Goal: Information Seeking & Learning: Learn about a topic

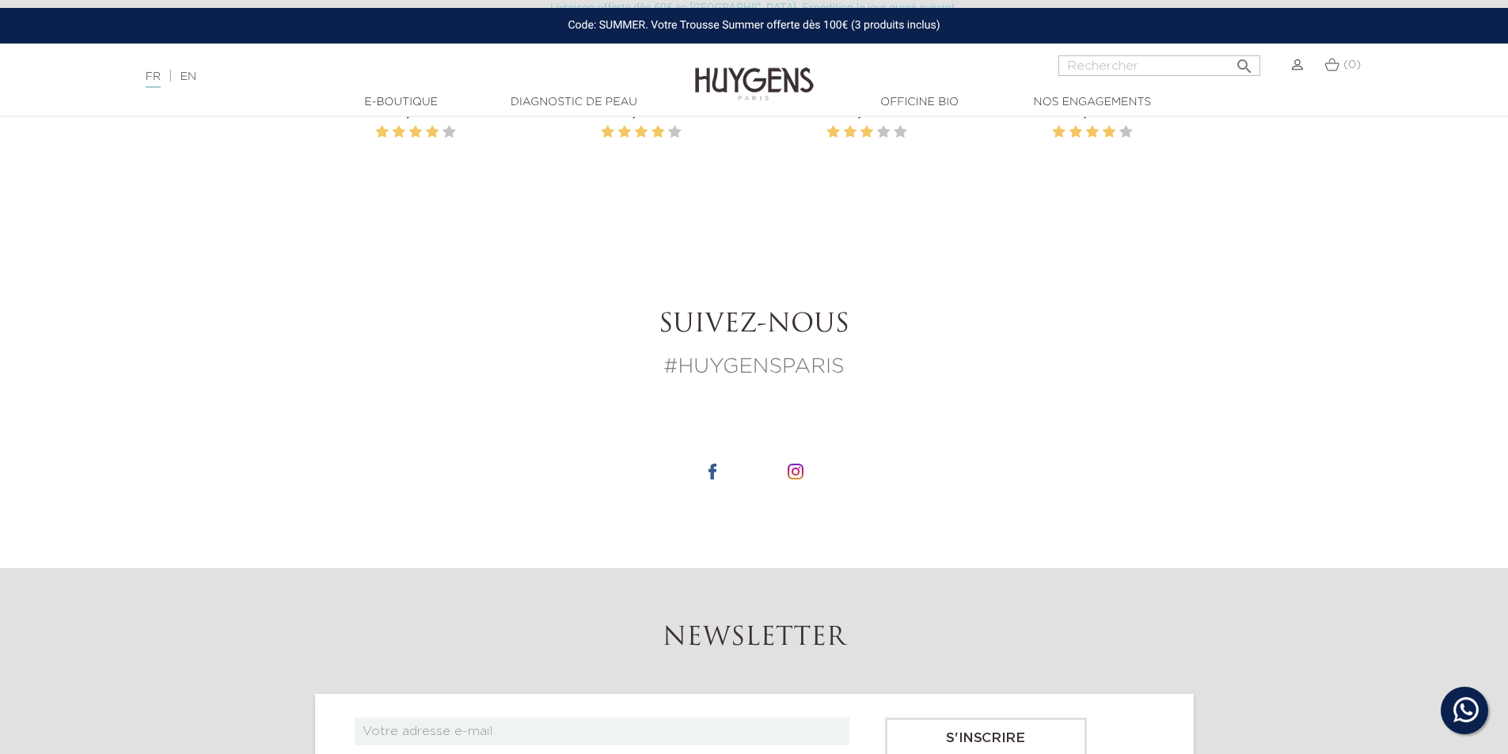
scroll to position [2137, 0]
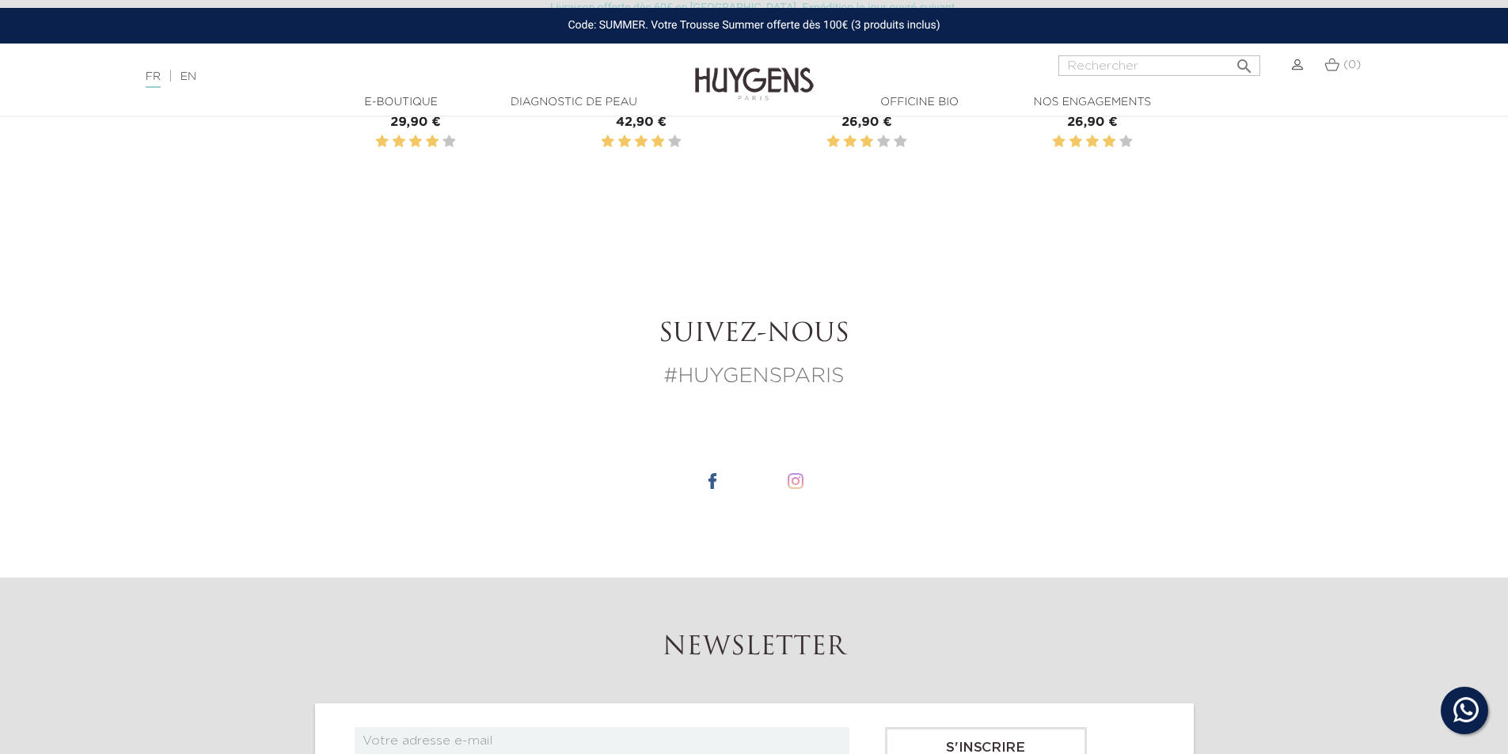
click at [807, 484] on li at bounding box center [795, 481] width 79 height 82
click at [790, 486] on img at bounding box center [796, 481] width 16 height 16
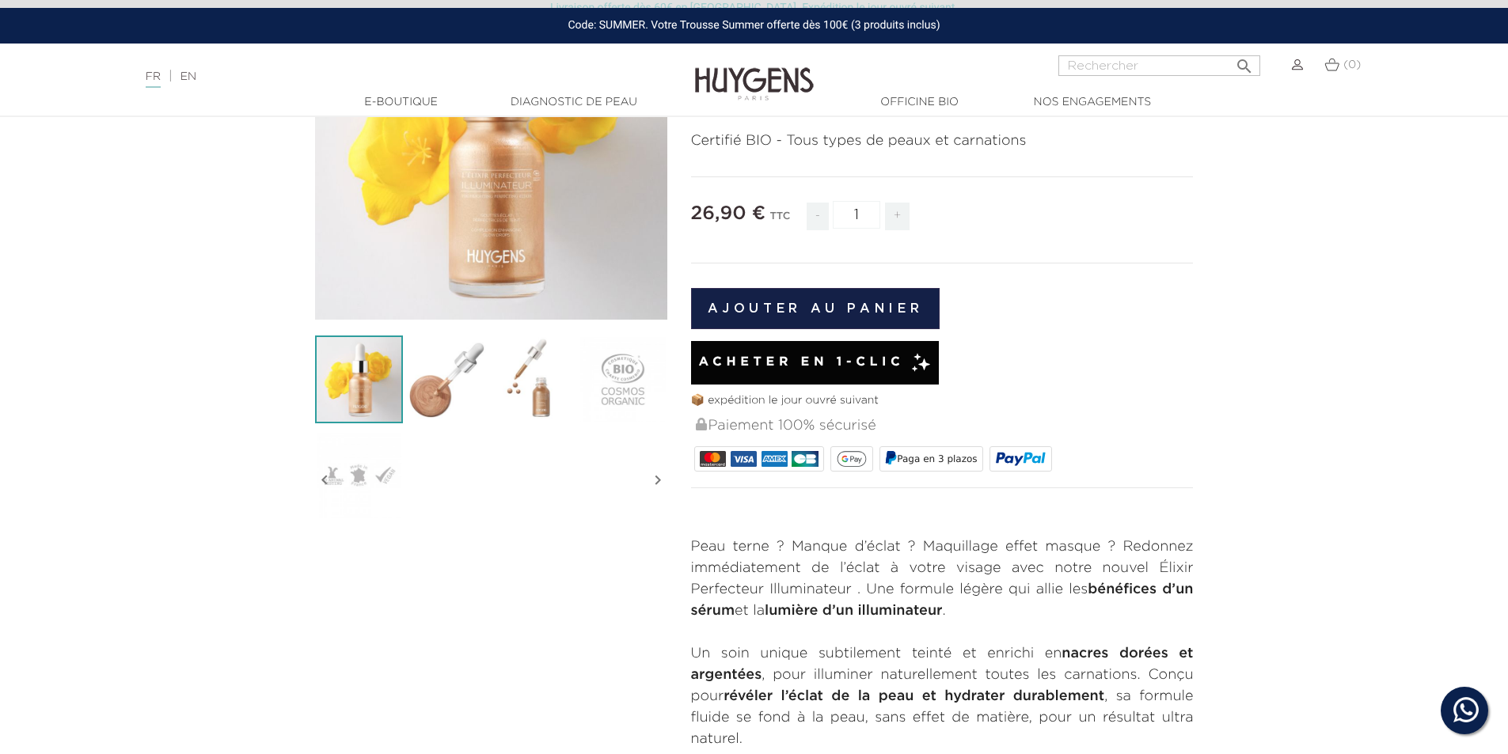
scroll to position [0, 0]
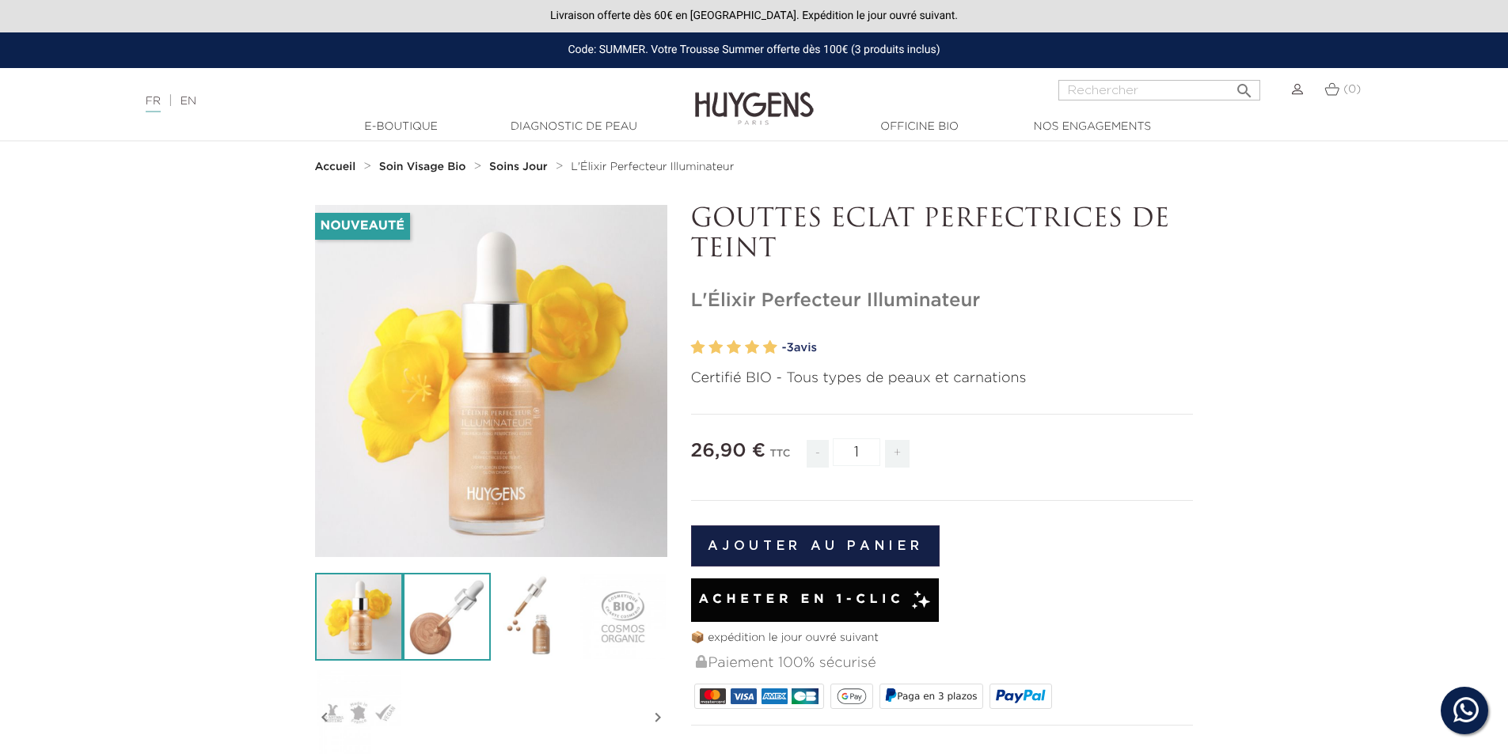
click at [433, 622] on img at bounding box center [447, 617] width 88 height 88
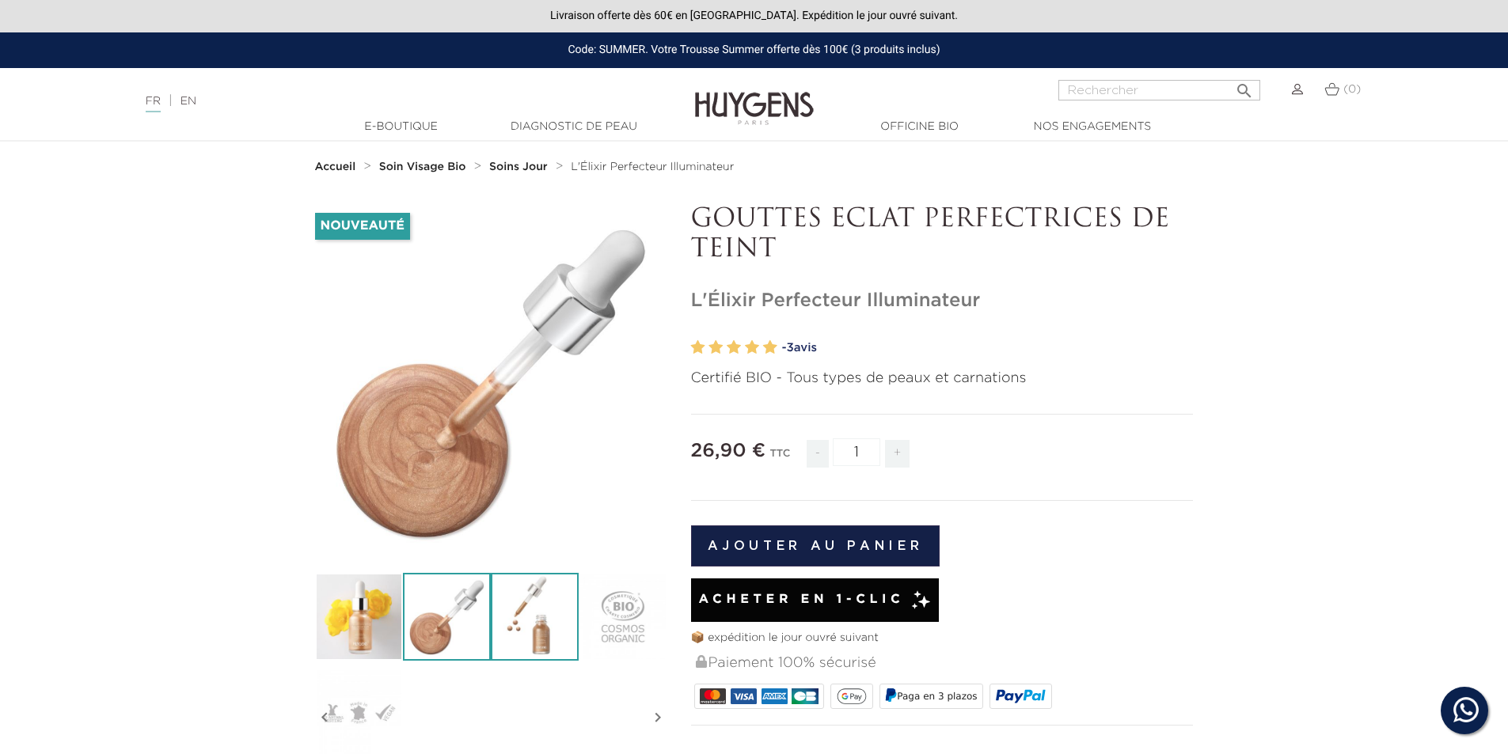
click at [530, 625] on img at bounding box center [535, 617] width 88 height 88
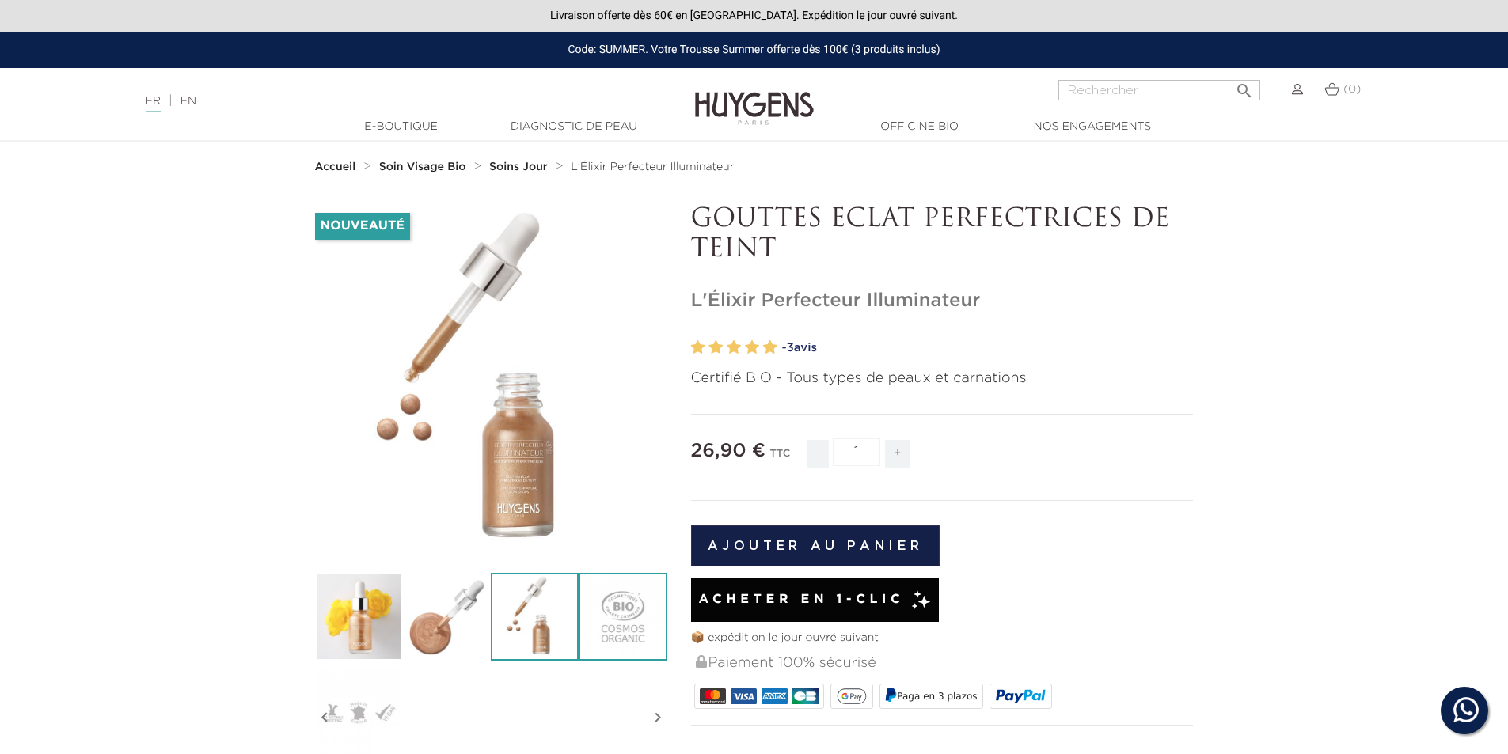
click at [611, 627] on img at bounding box center [623, 617] width 88 height 88
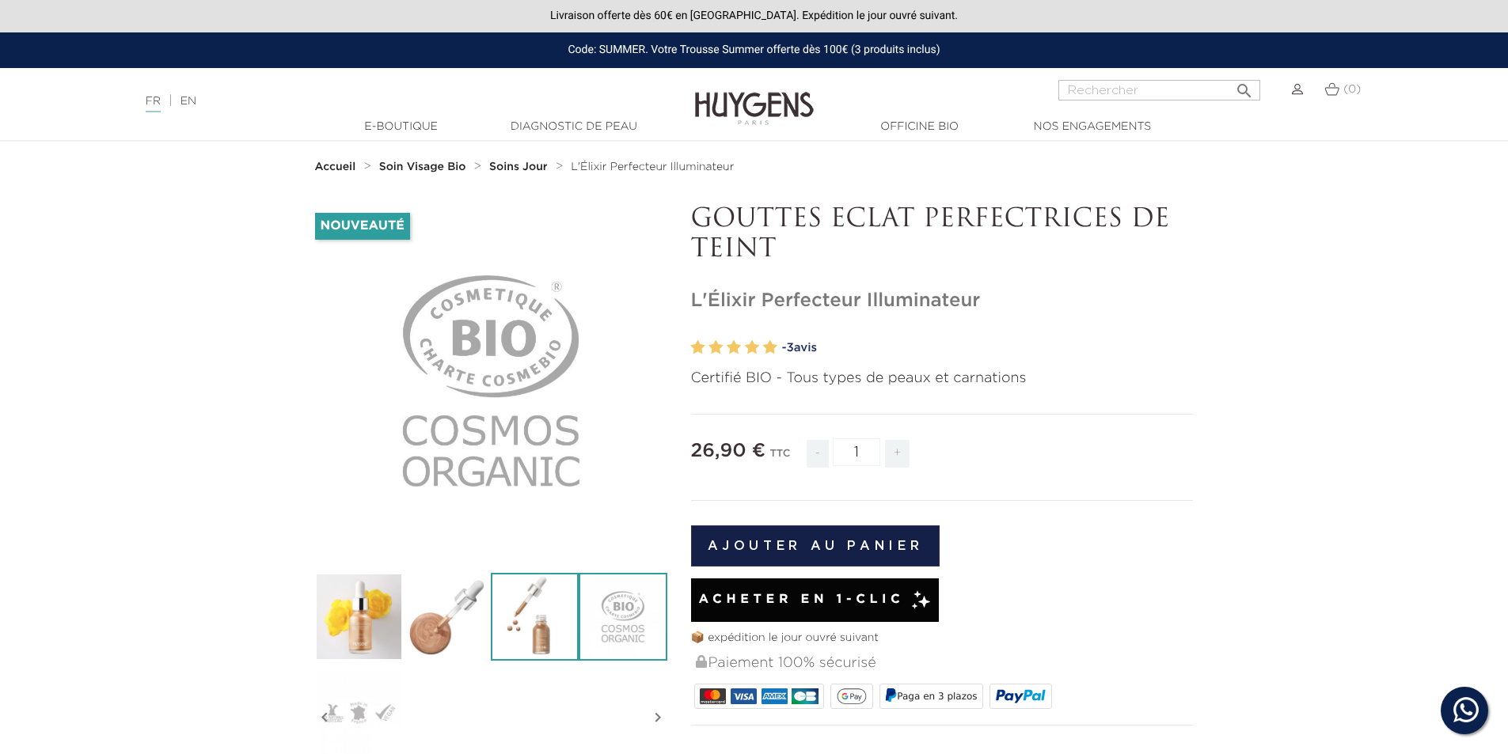
click at [535, 636] on img at bounding box center [535, 617] width 88 height 88
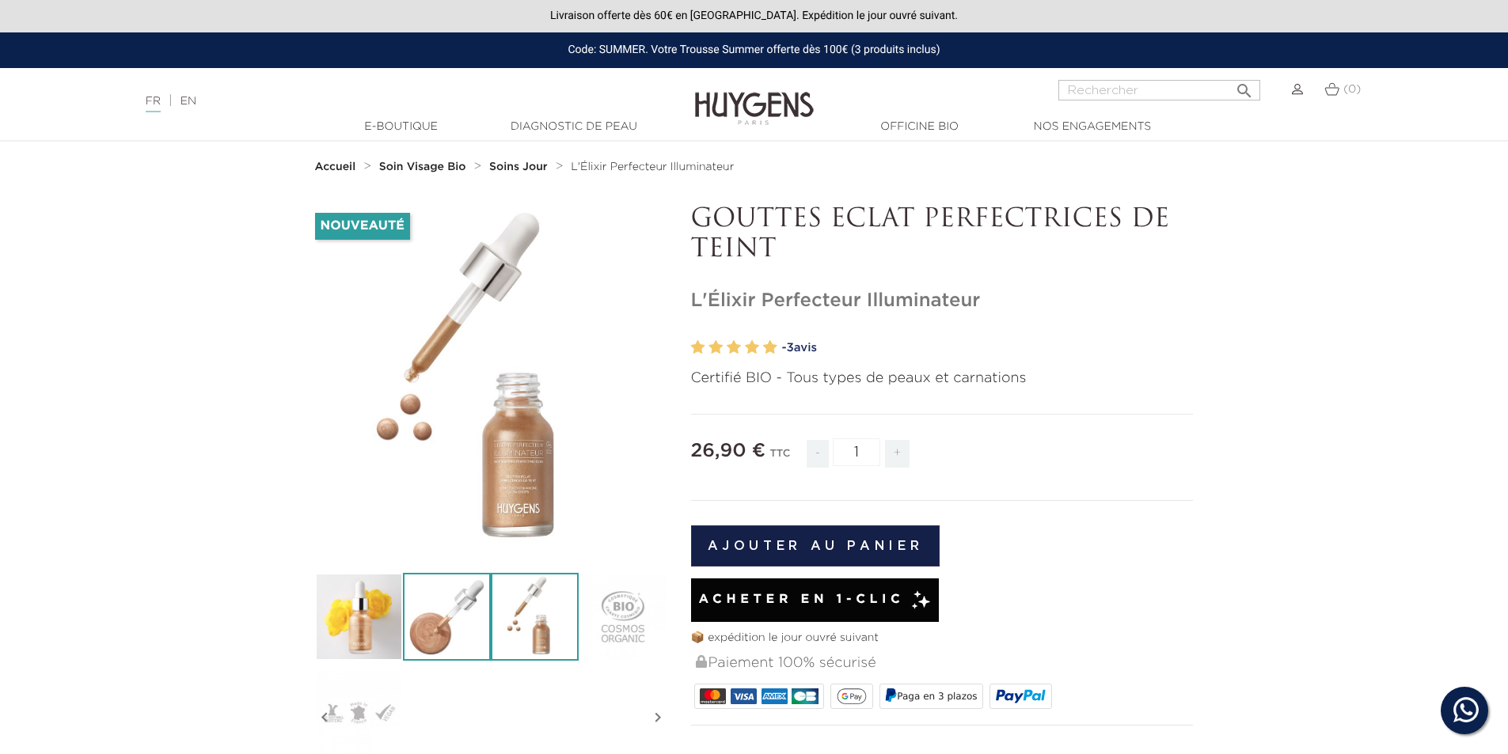
click at [454, 629] on img at bounding box center [447, 617] width 88 height 88
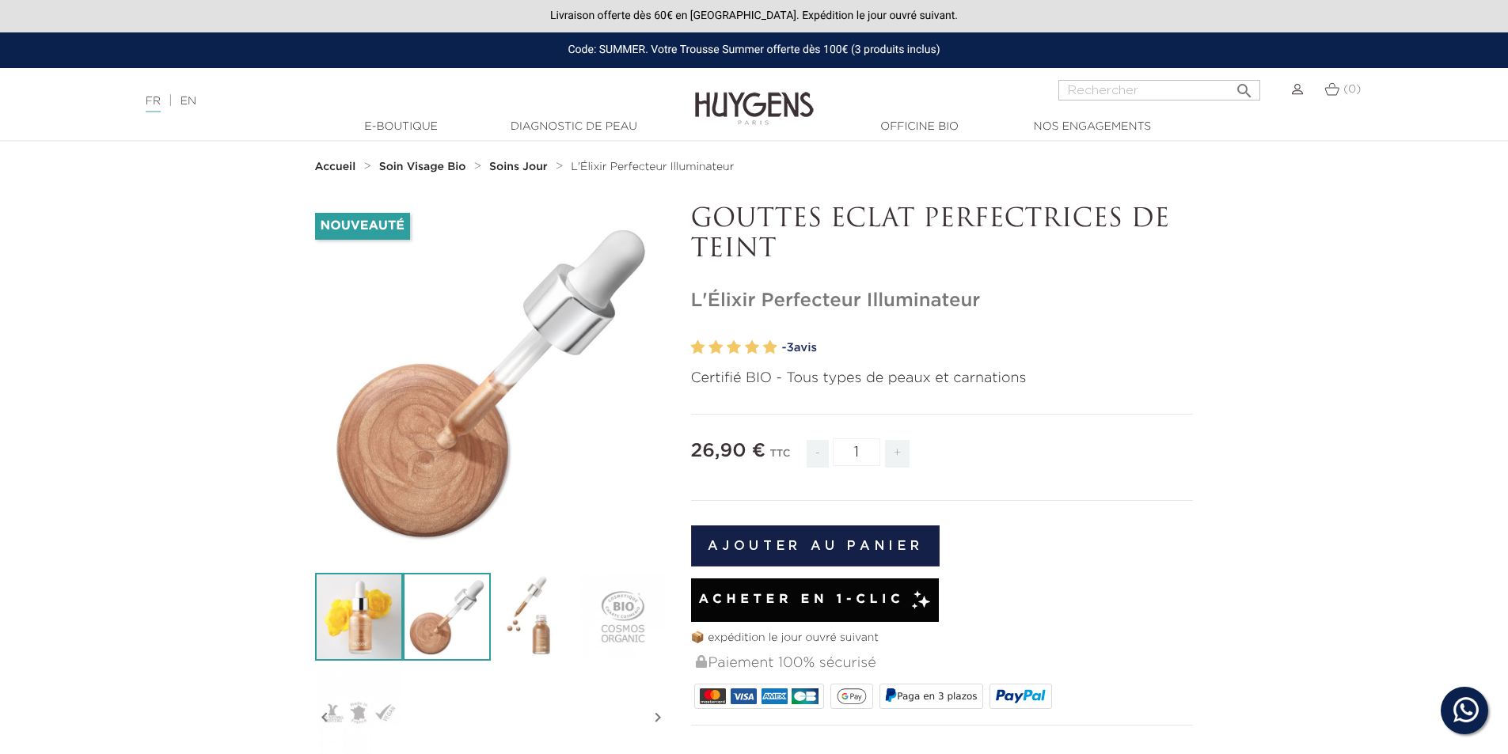
click at [388, 622] on img at bounding box center [359, 617] width 88 height 88
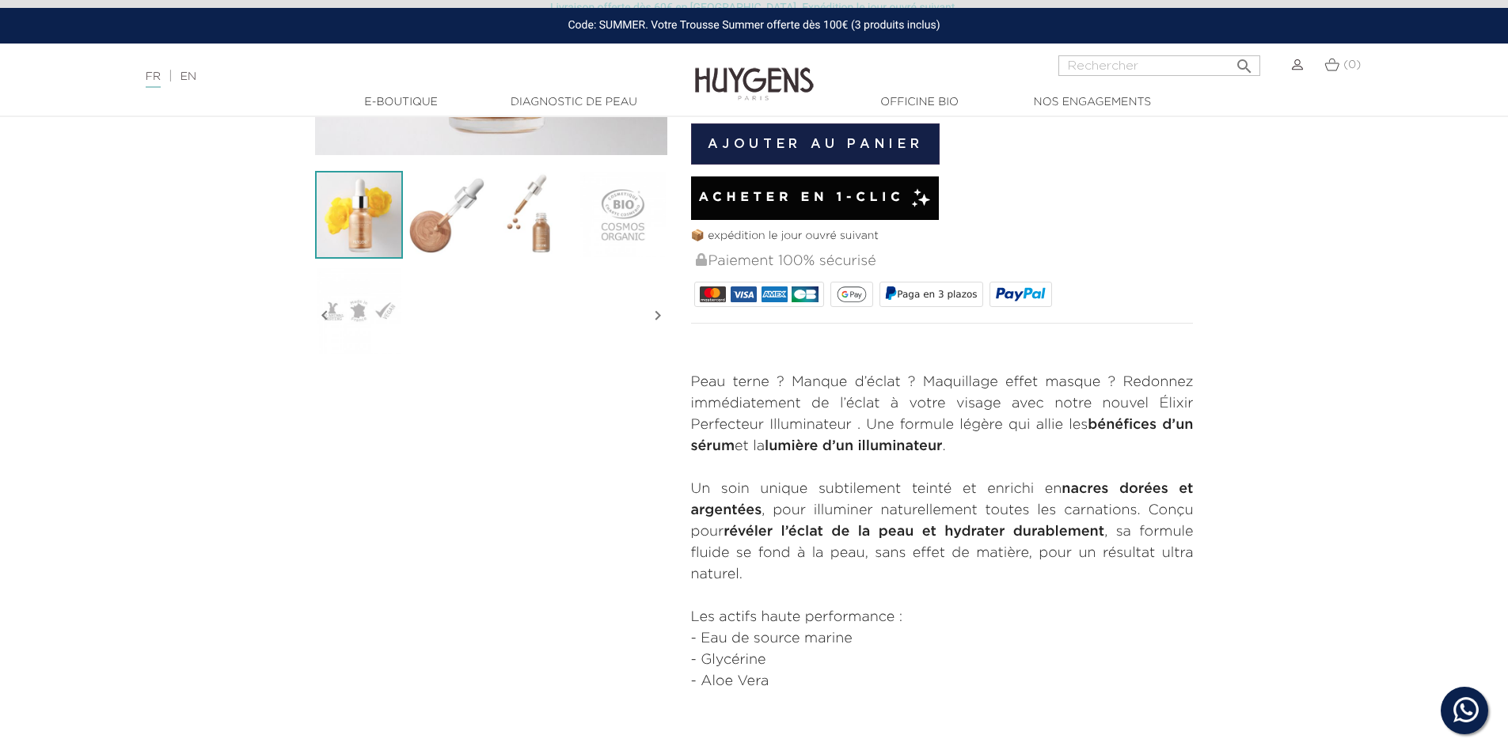
scroll to position [798, 0]
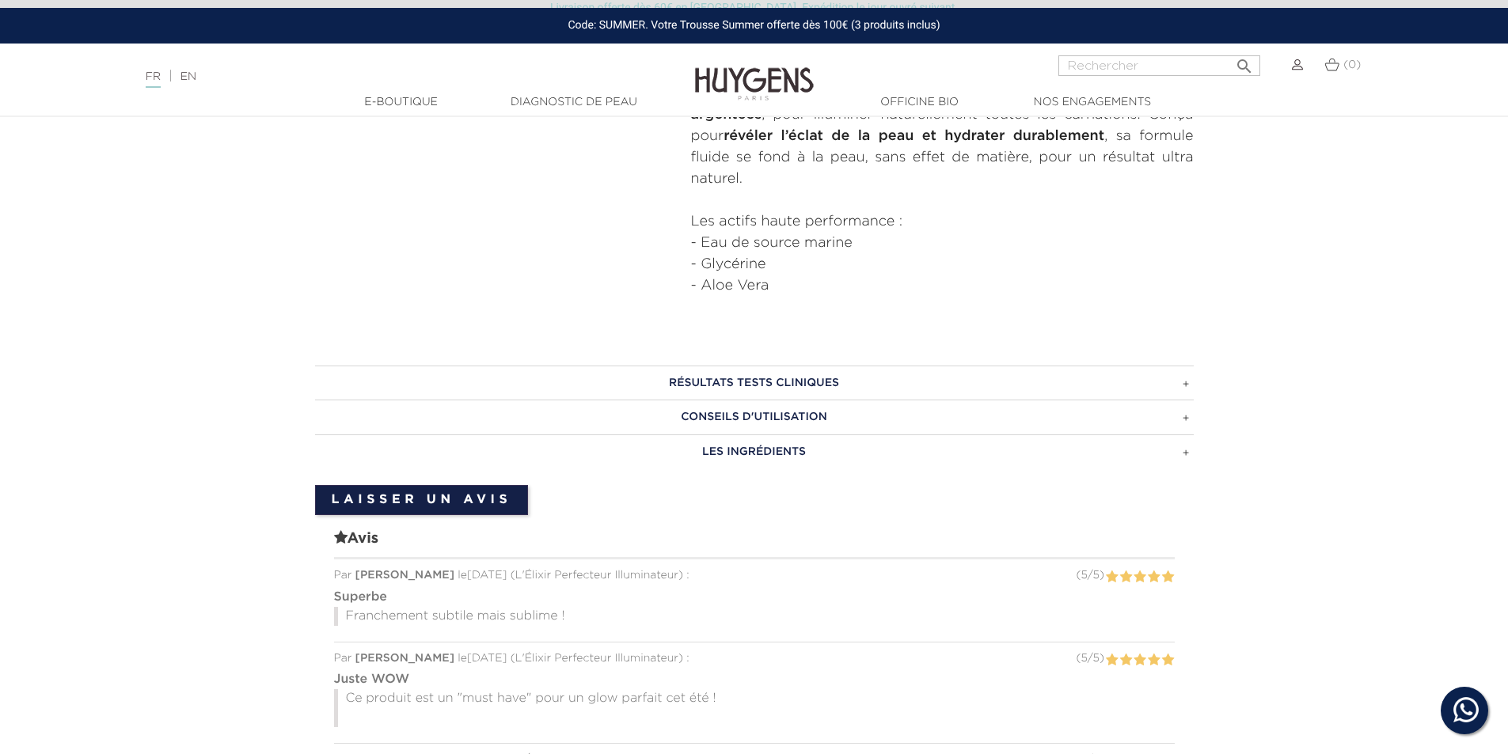
click at [1184, 389] on h3 "RÉSULTATS TESTS CLINIQUES" at bounding box center [754, 383] width 879 height 35
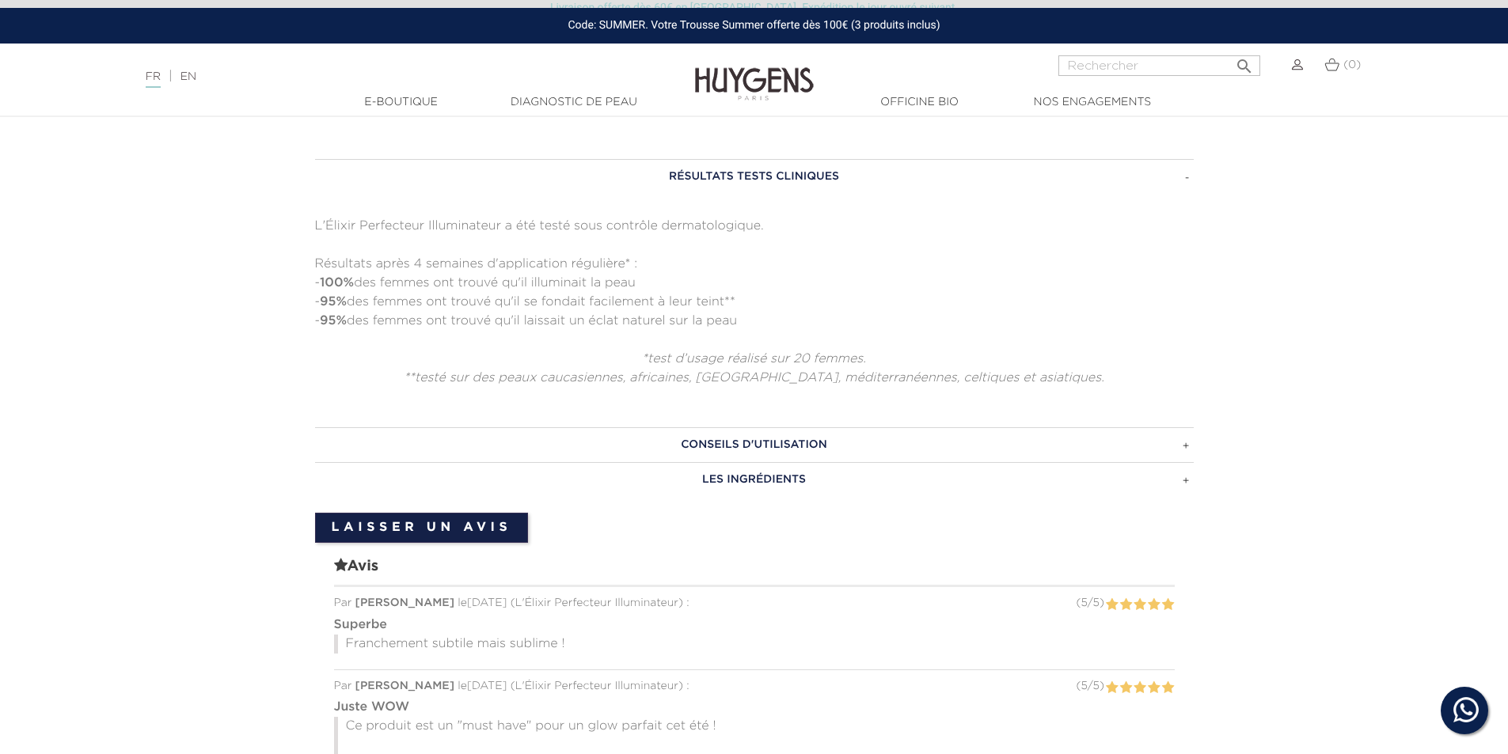
scroll to position [1035, 0]
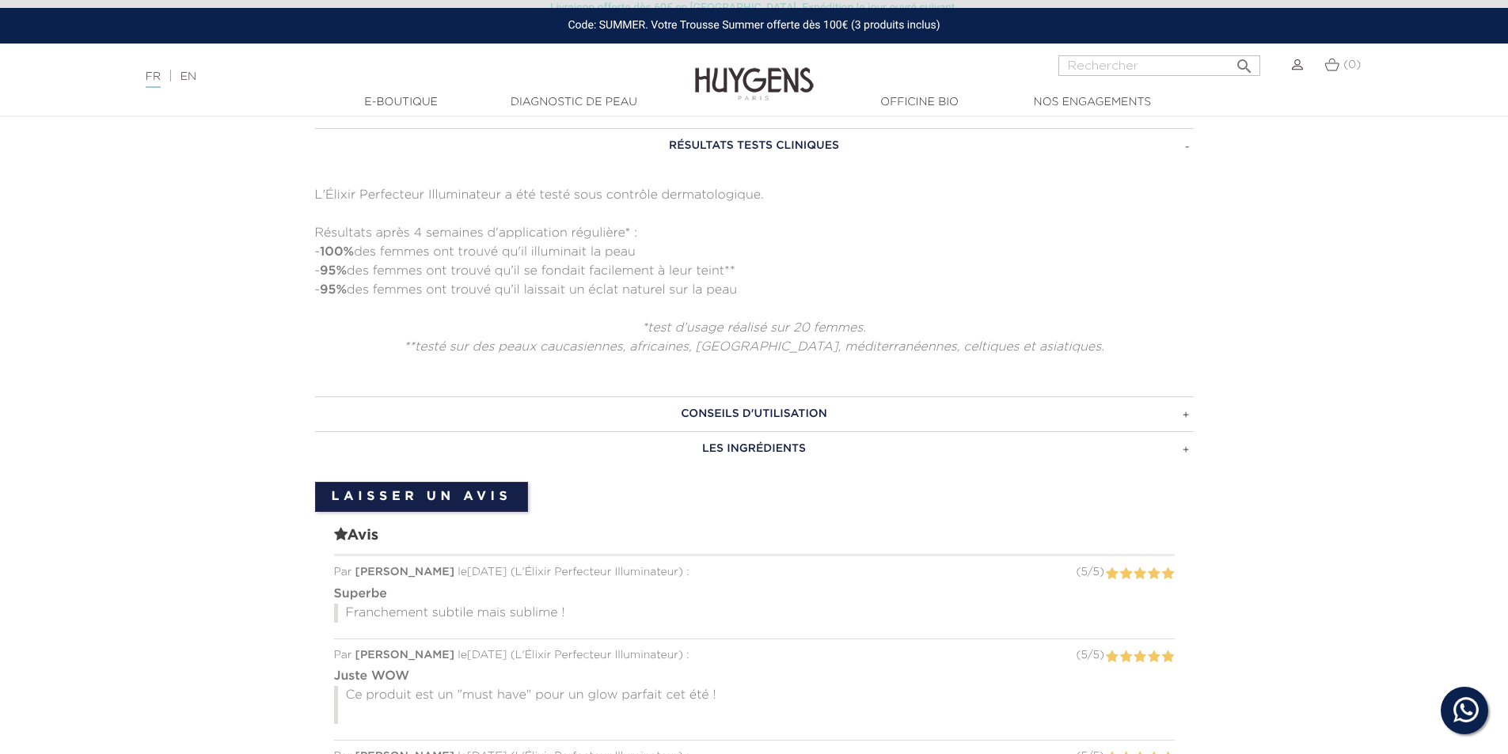
click at [1186, 420] on h3 "CONSEILS D'UTILISATION" at bounding box center [754, 414] width 879 height 35
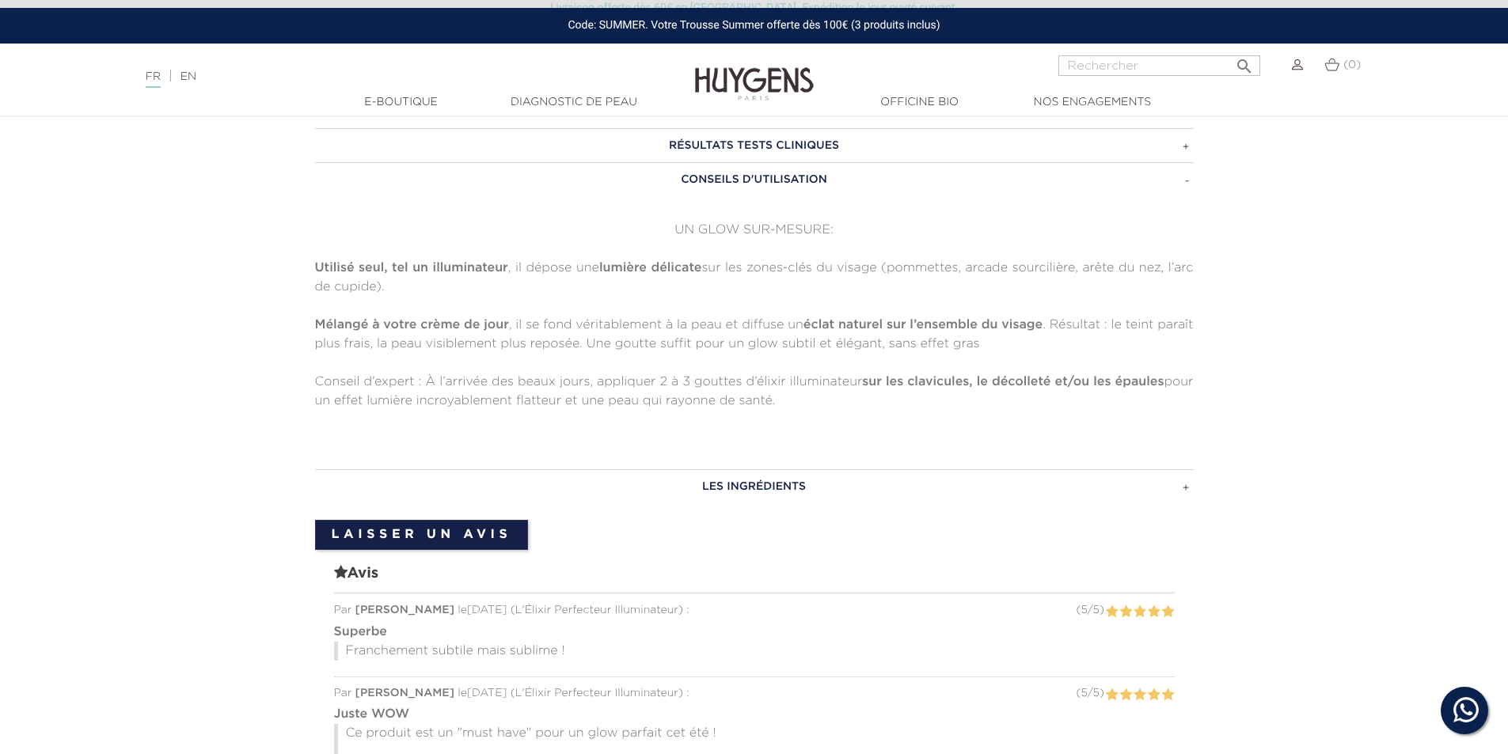
click at [1185, 488] on h3 "LES INGRÉDIENTS" at bounding box center [754, 486] width 879 height 35
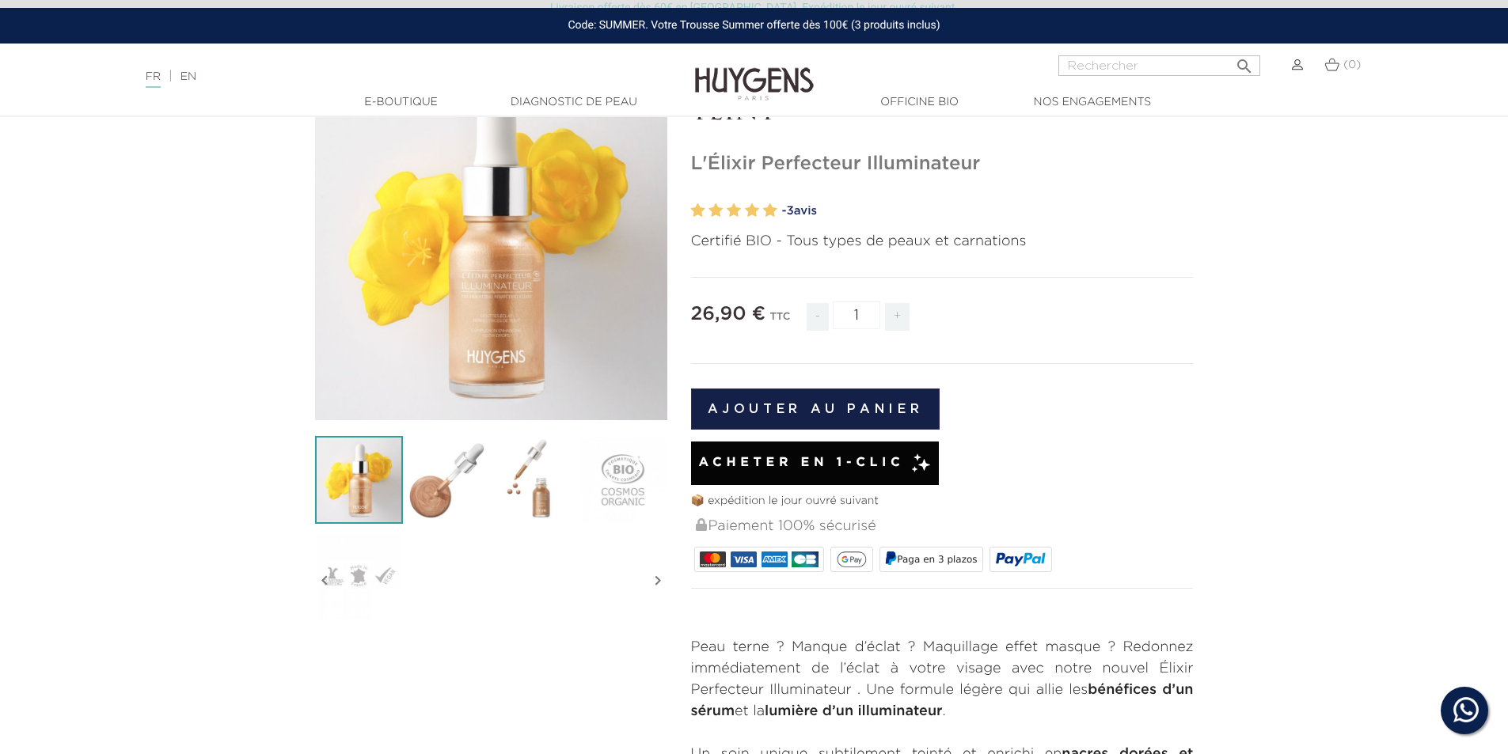
scroll to position [0, 0]
